Goal: Transaction & Acquisition: Purchase product/service

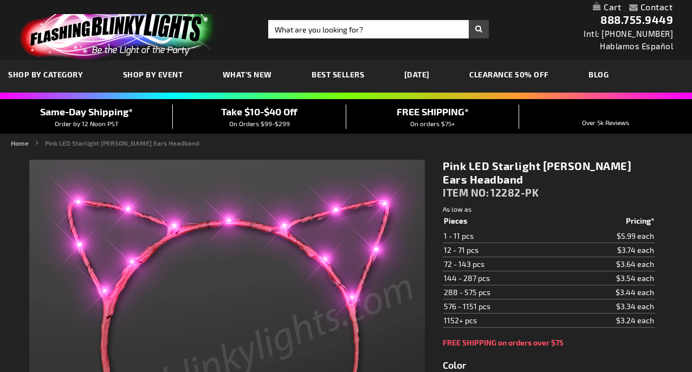
type input "5639"
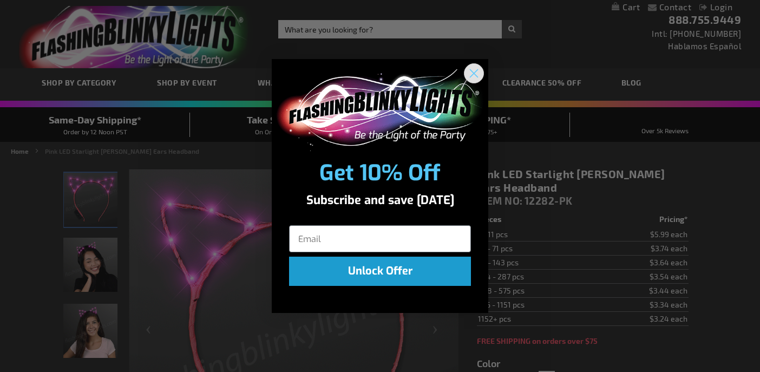
click at [473, 73] on circle "Close dialog" at bounding box center [474, 73] width 18 height 18
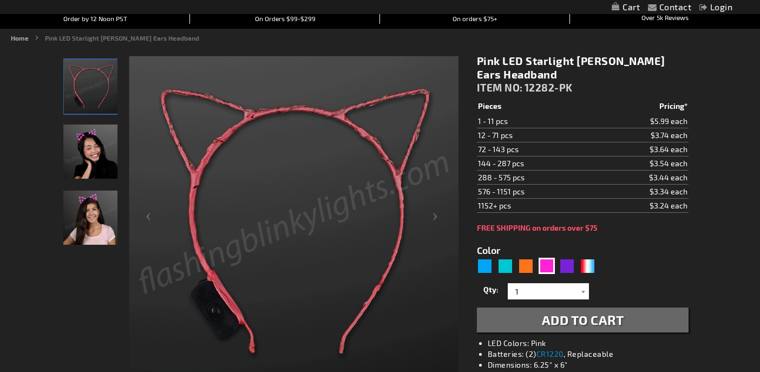
scroll to position [114, 0]
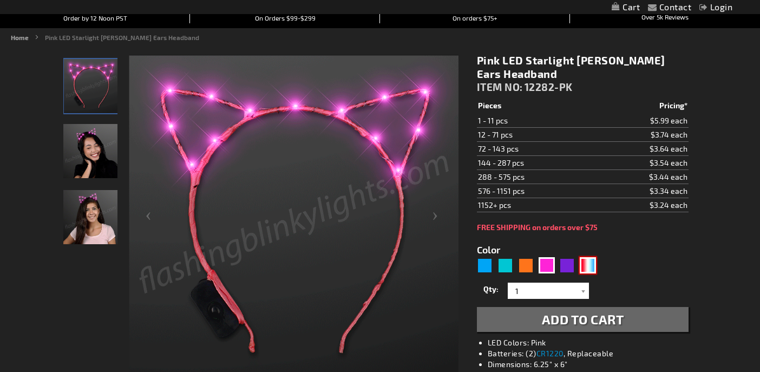
click at [585, 262] on div "RWB" at bounding box center [588, 265] width 16 height 16
type input "5643"
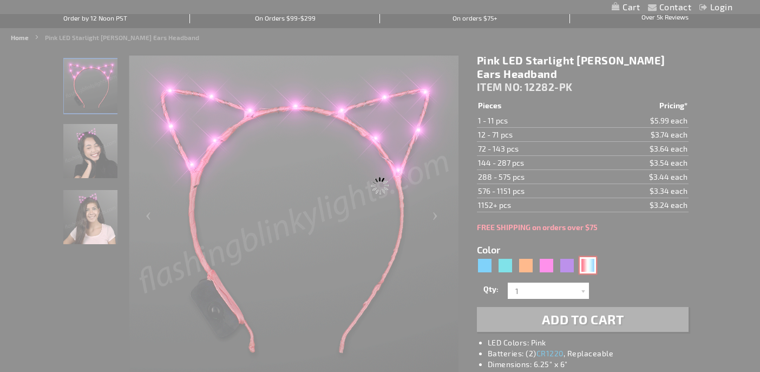
type input "12282-RWB"
type input "Customize - Red White Blue Starlight [PERSON_NAME] Ears Headband - ITEM NO: 122…"
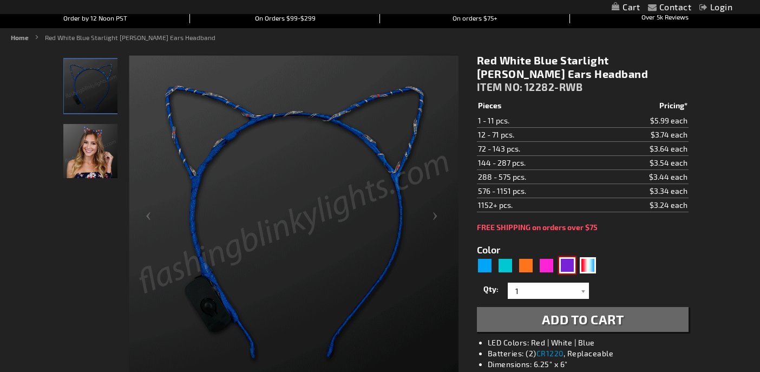
click at [570, 265] on div "Purple" at bounding box center [567, 265] width 16 height 16
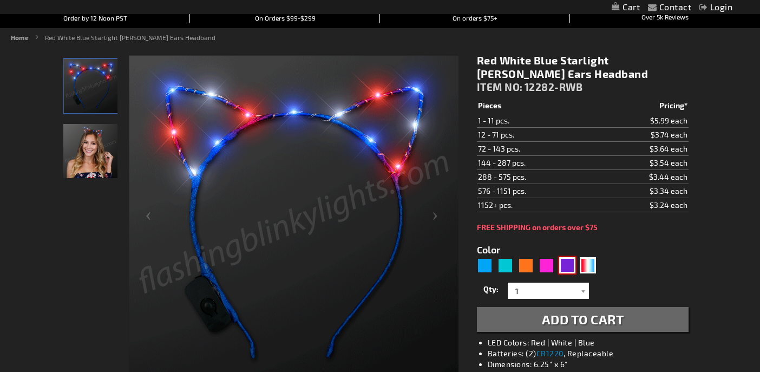
type input "5640"
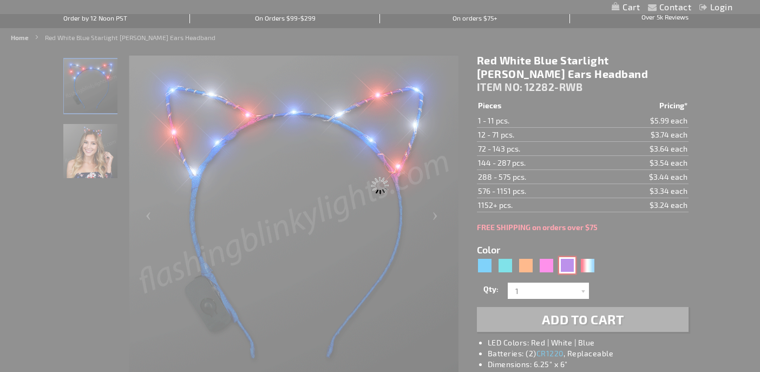
type input "12282-PR"
type input "Customize - Starlight Kitty Ears, LED Purple Cat Ear Headbands - ITEM NO: 12282…"
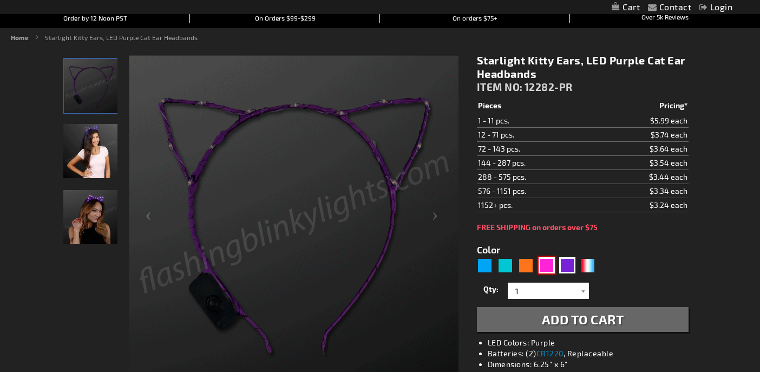
click at [548, 267] on div "Pink" at bounding box center [547, 265] width 16 height 16
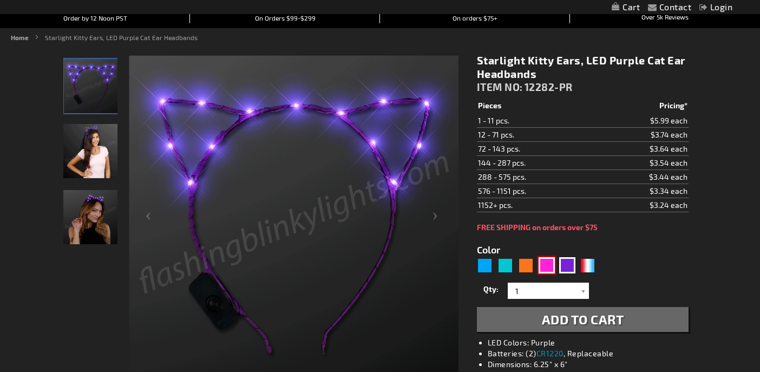
type input "5639"
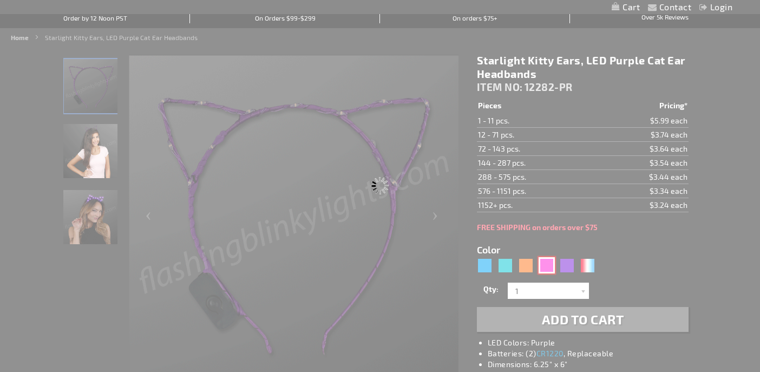
type input "12282-PK"
type input "Customize - Pink LED Starlight [PERSON_NAME] Ears Headband - ITEM NO: 12282-PK"
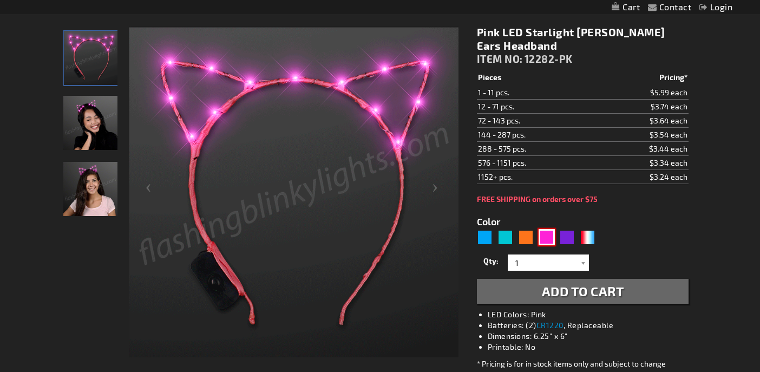
scroll to position [195, 0]
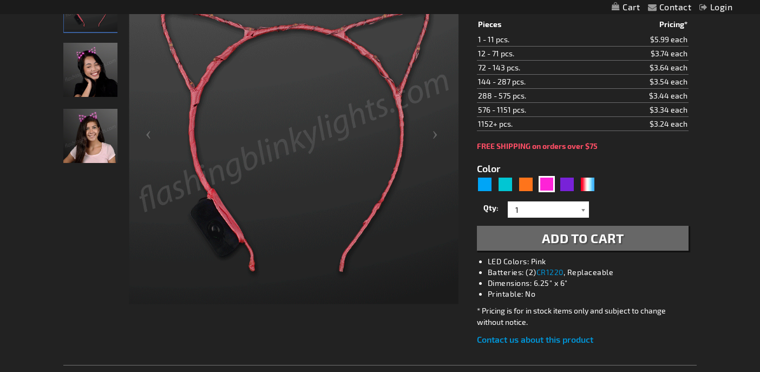
click at [586, 207] on div at bounding box center [583, 209] width 11 height 16
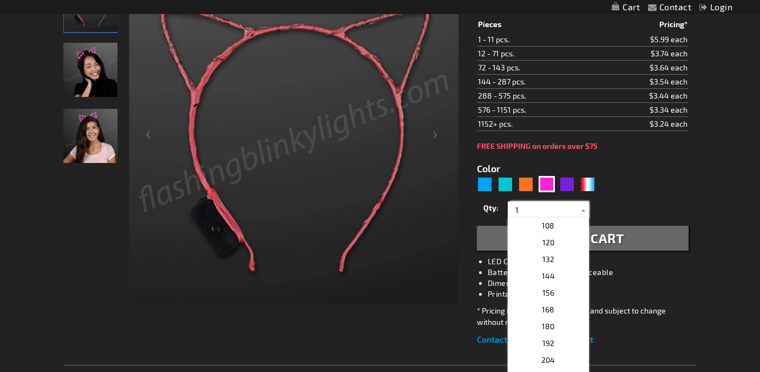
scroll to position [321, 0]
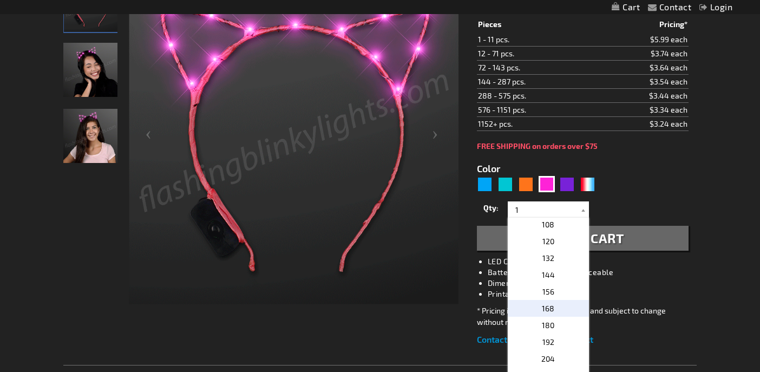
click at [559, 308] on p "168" at bounding box center [548, 308] width 81 height 17
type input "168"
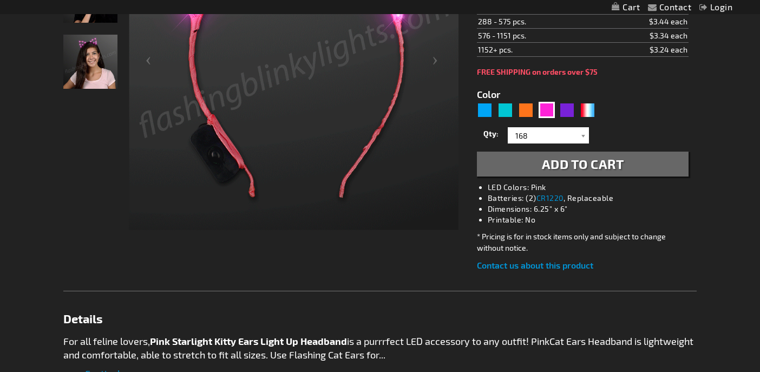
scroll to position [214, 0]
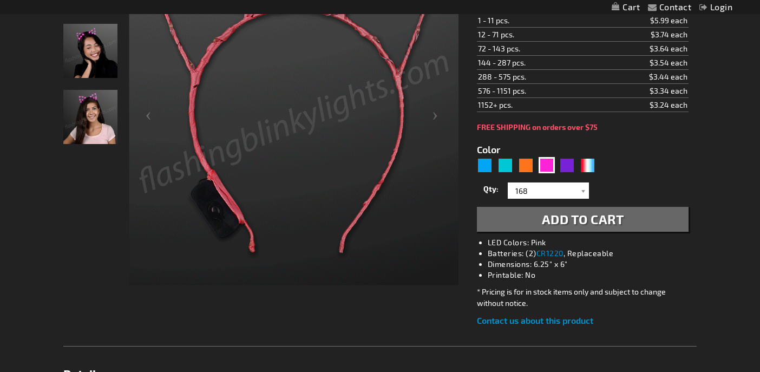
click at [648, 223] on button "Add to Cart" at bounding box center [583, 219] width 212 height 25
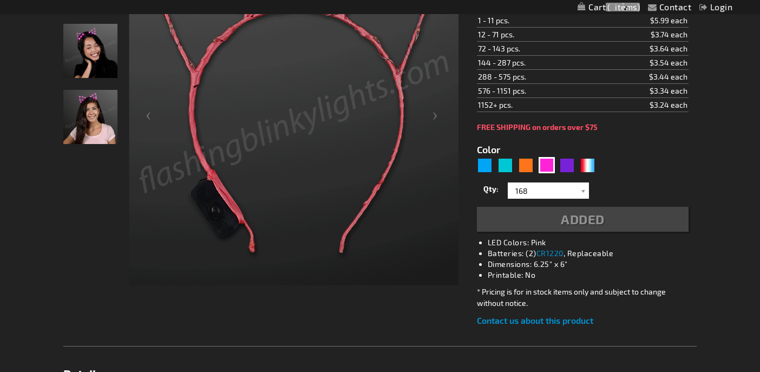
scroll to position [238, 0]
